Goal: Find specific page/section: Find specific page/section

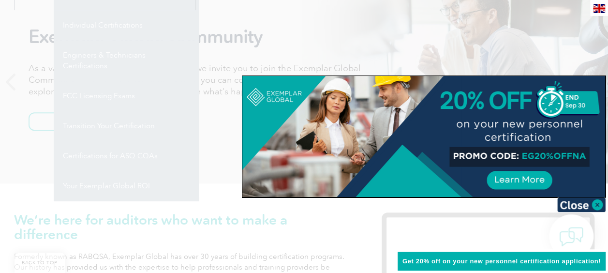
scroll to position [145, 0]
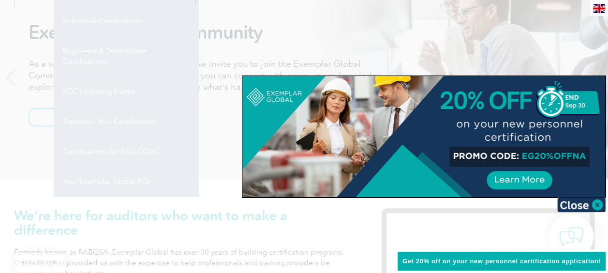
click at [226, 172] on div at bounding box center [304, 136] width 608 height 273
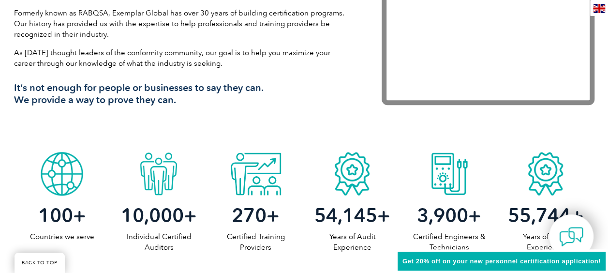
scroll to position [387, 0]
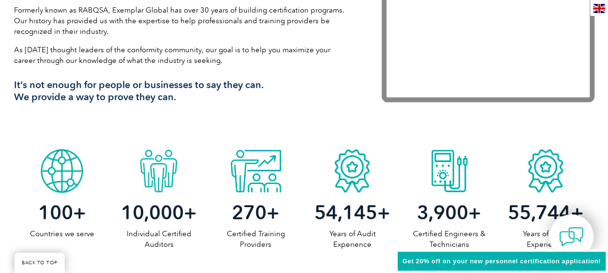
click at [507, 255] on div "Get 20% off on your new personnel certification application!" at bounding box center [501, 261] width 213 height 24
click at [507, 256] on div "Get 20% off on your new personnel certification application!" at bounding box center [501, 261] width 213 height 24
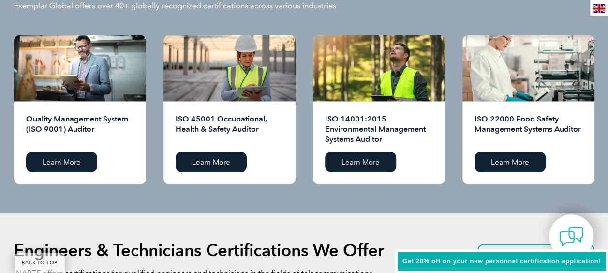
scroll to position [919, 0]
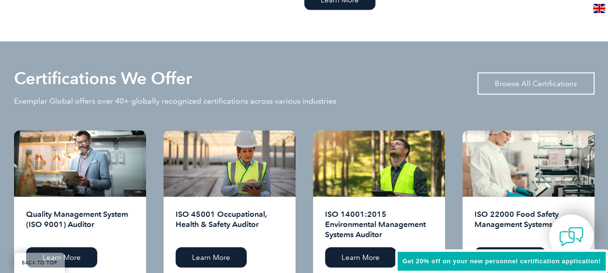
click at [519, 89] on link "Browse All Certifications" at bounding box center [535, 84] width 117 height 22
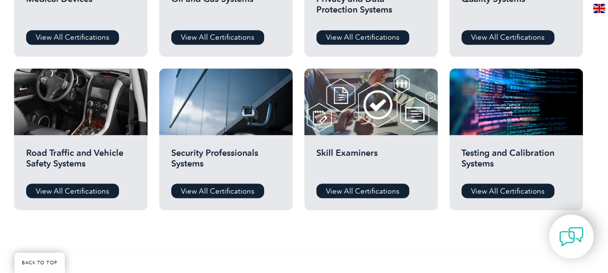
scroll to position [774, 0]
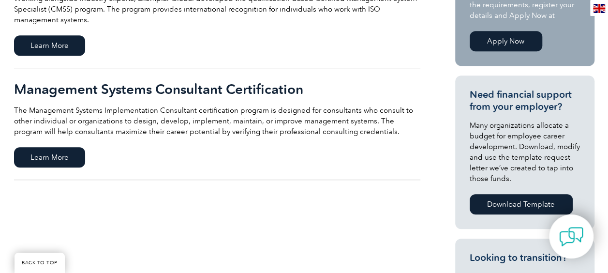
scroll to position [387, 0]
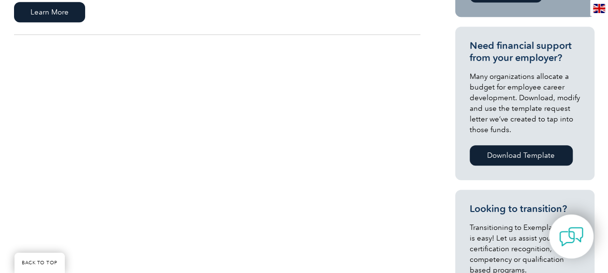
scroll to position [484, 0]
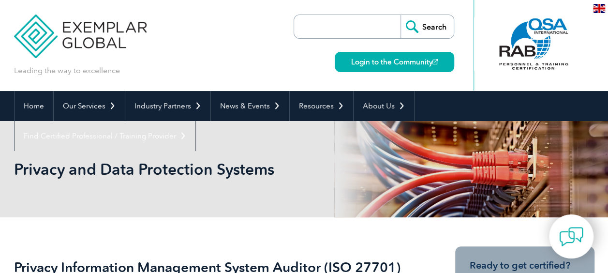
click at [329, 26] on input "search" at bounding box center [350, 26] width 102 height 23
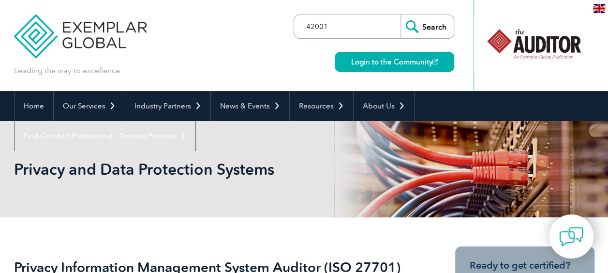
type input "42001"
click at [436, 29] on input "Search" at bounding box center [426, 26] width 53 height 23
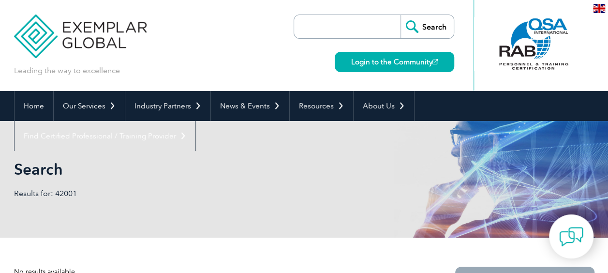
click at [316, 28] on input "search" at bounding box center [350, 26] width 102 height 23
type input "ISO"
click at [400, 15] on input "Search" at bounding box center [426, 26] width 53 height 23
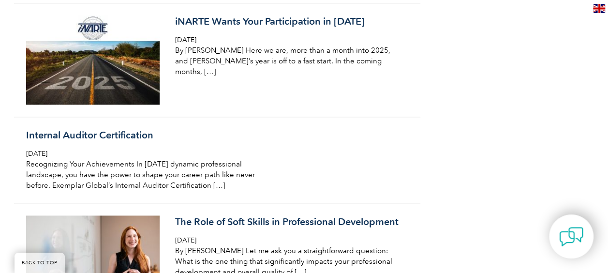
scroll to position [4449, 0]
